Goal: Information Seeking & Learning: Check status

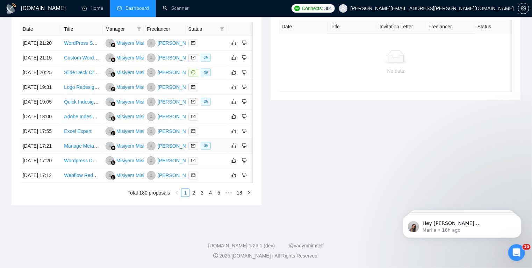
scroll to position [304, 0]
click at [222, 153] on td at bounding box center [206, 146] width 41 height 15
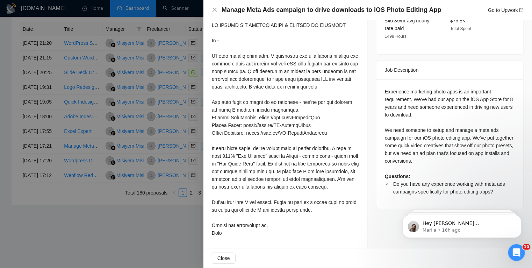
scroll to position [310, 0]
click at [0, 122] on div at bounding box center [266, 134] width 532 height 268
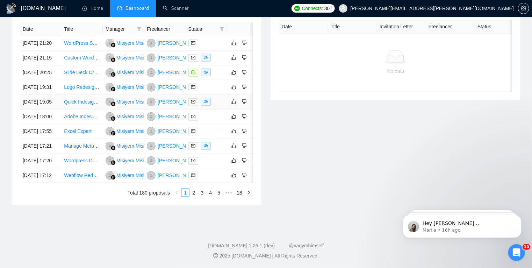
click at [221, 106] on div at bounding box center [206, 102] width 36 height 8
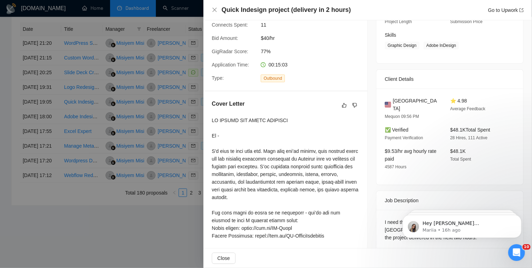
scroll to position [104, 0]
click at [0, 150] on div at bounding box center [266, 134] width 532 height 268
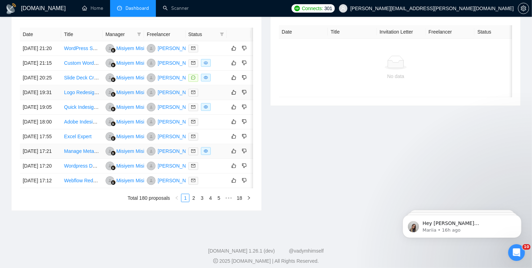
scroll to position [284, 0]
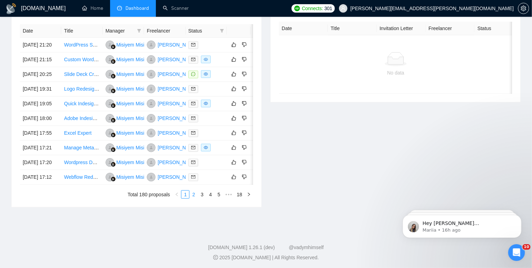
click at [194, 198] on link "2" at bounding box center [194, 194] width 8 height 8
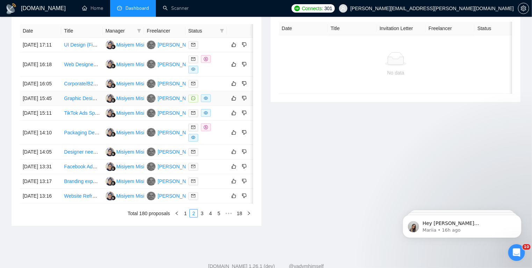
click at [221, 106] on td at bounding box center [206, 98] width 41 height 15
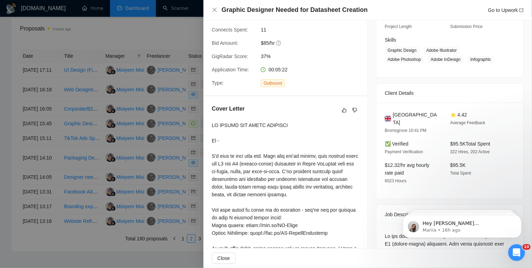
scroll to position [100, 0]
click at [0, 171] on div at bounding box center [266, 134] width 532 height 268
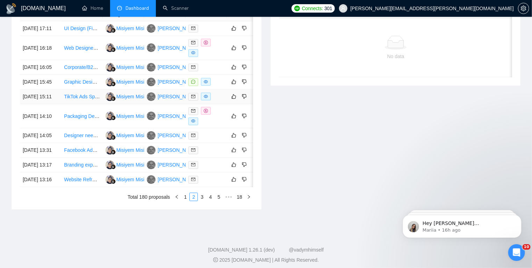
scroll to position [301, 0]
click at [187, 200] on link "1" at bounding box center [185, 197] width 8 height 8
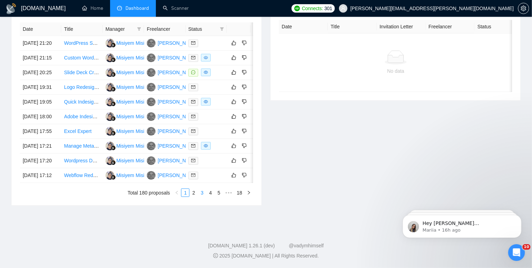
click at [202, 196] on link "3" at bounding box center [202, 193] width 8 height 8
